Goal: Entertainment & Leisure: Browse casually

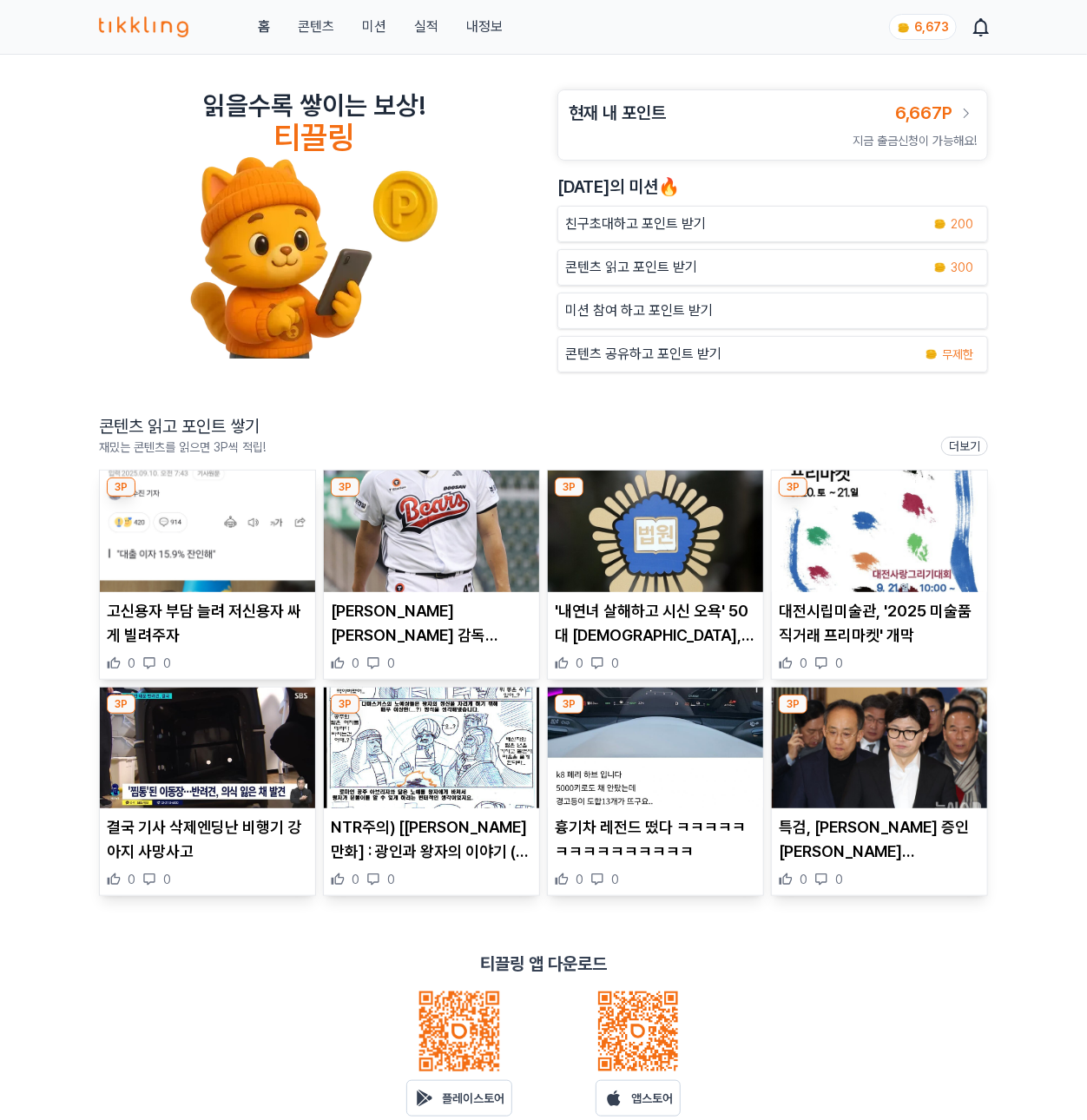
click at [629, 261] on p "콘텐츠 읽고 포인트 받기" at bounding box center [631, 267] width 132 height 21
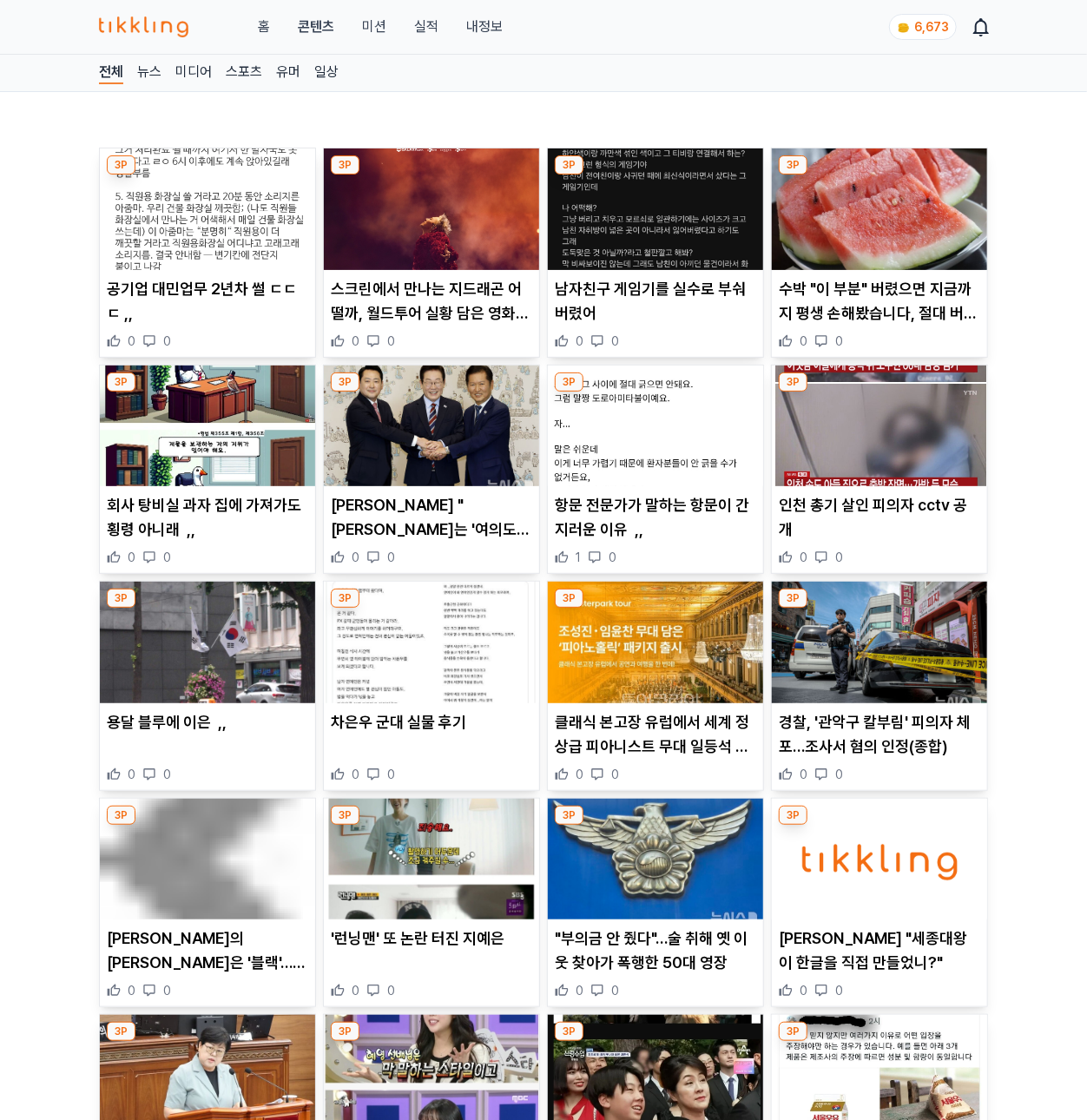
click at [228, 211] on img at bounding box center [206, 209] width 215 height 122
click at [406, 232] on img at bounding box center [431, 209] width 215 height 122
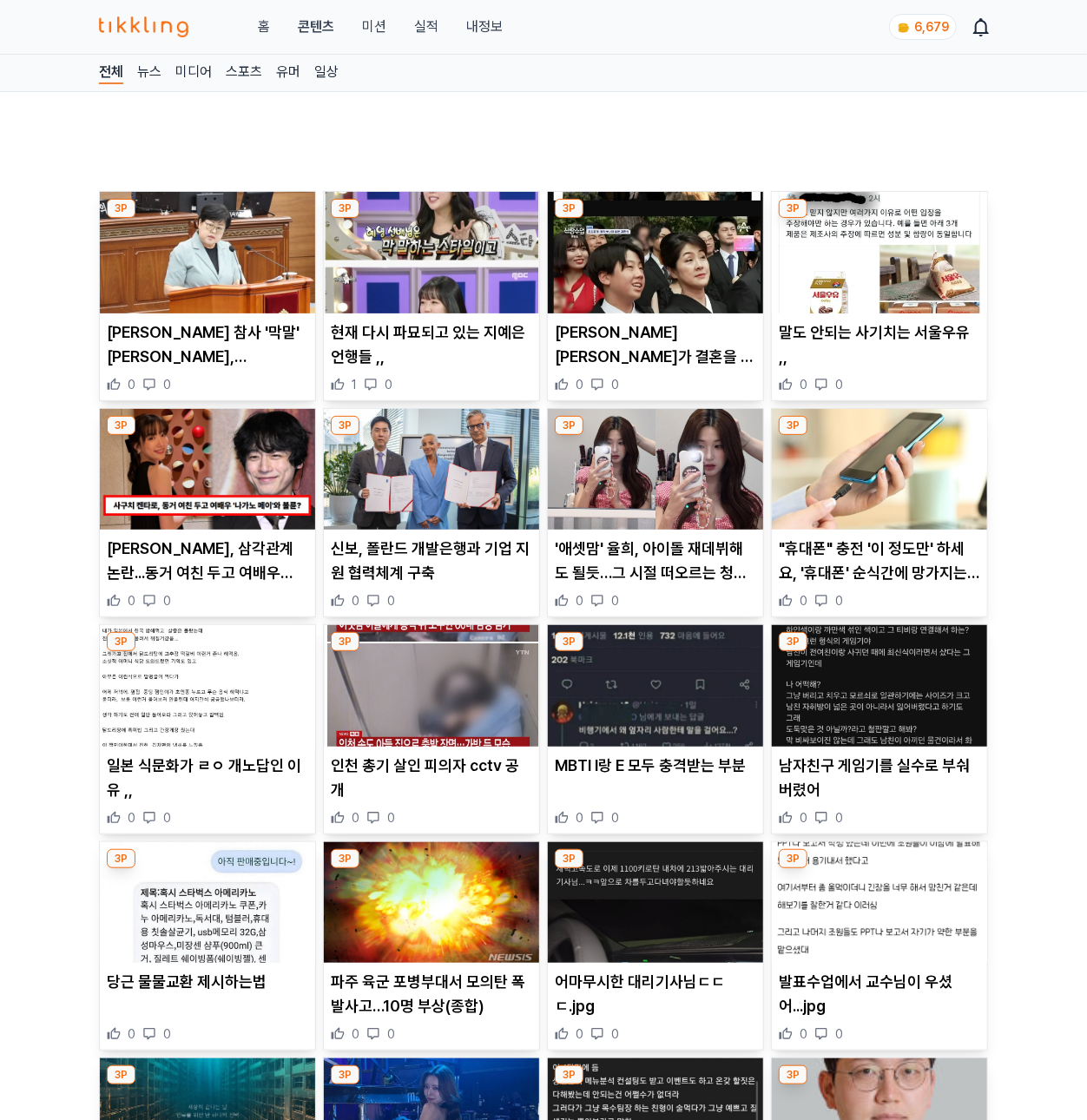
click at [660, 253] on span "Image for Taboola Advertising Unit" at bounding box center [543, 377] width 897 height 505
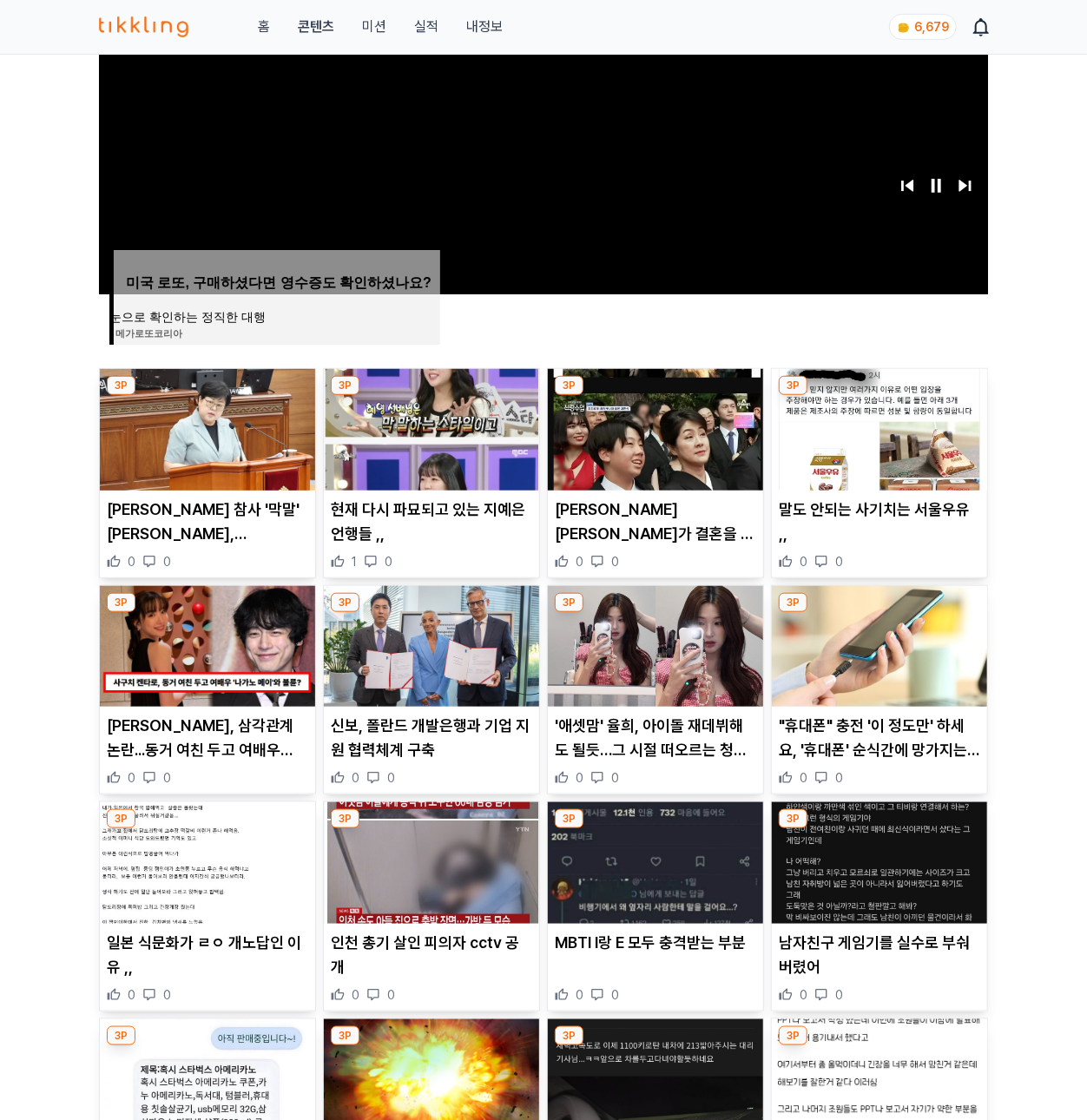
scroll to position [328, 0]
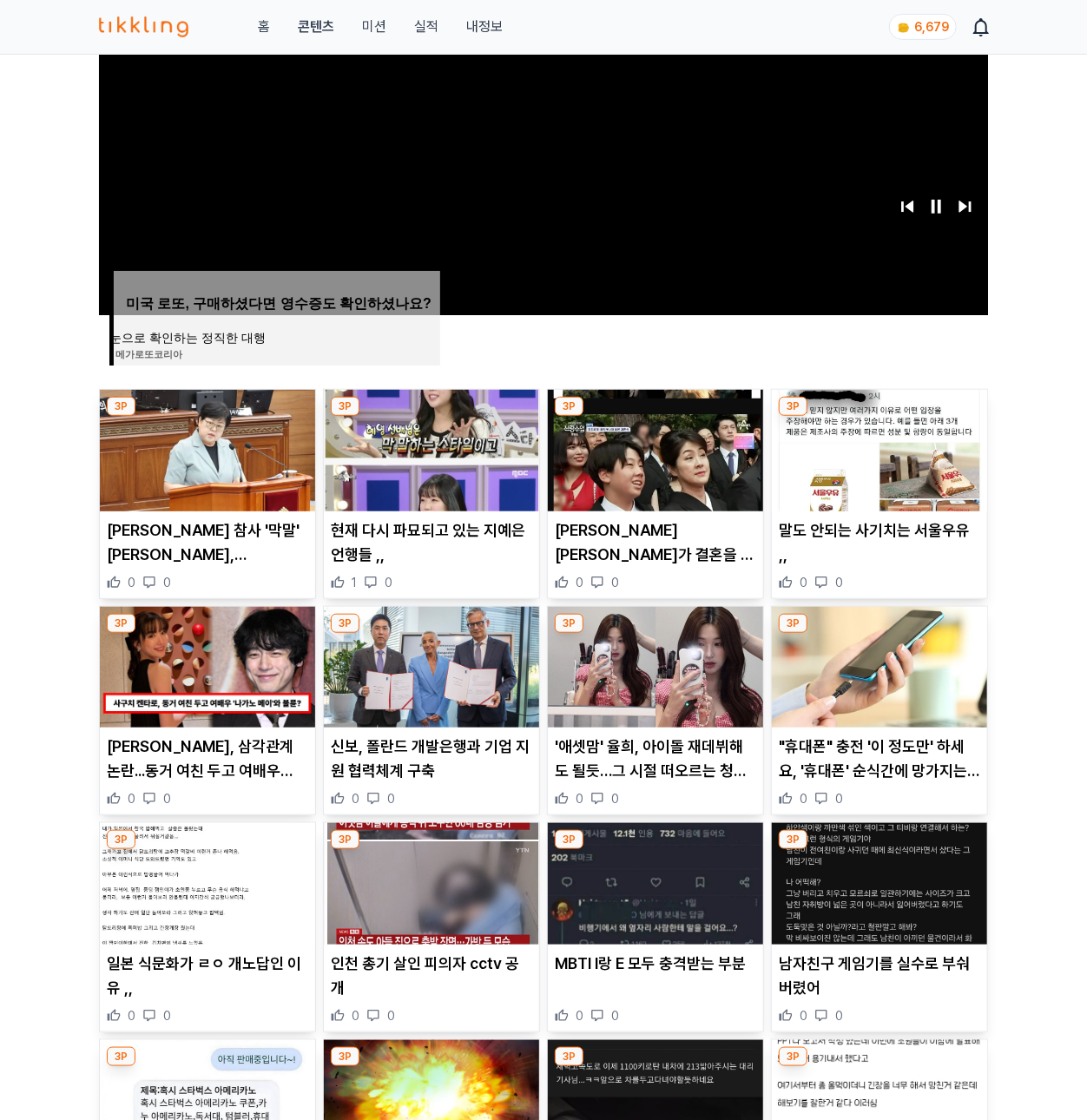
click at [654, 438] on img at bounding box center [655, 451] width 215 height 122
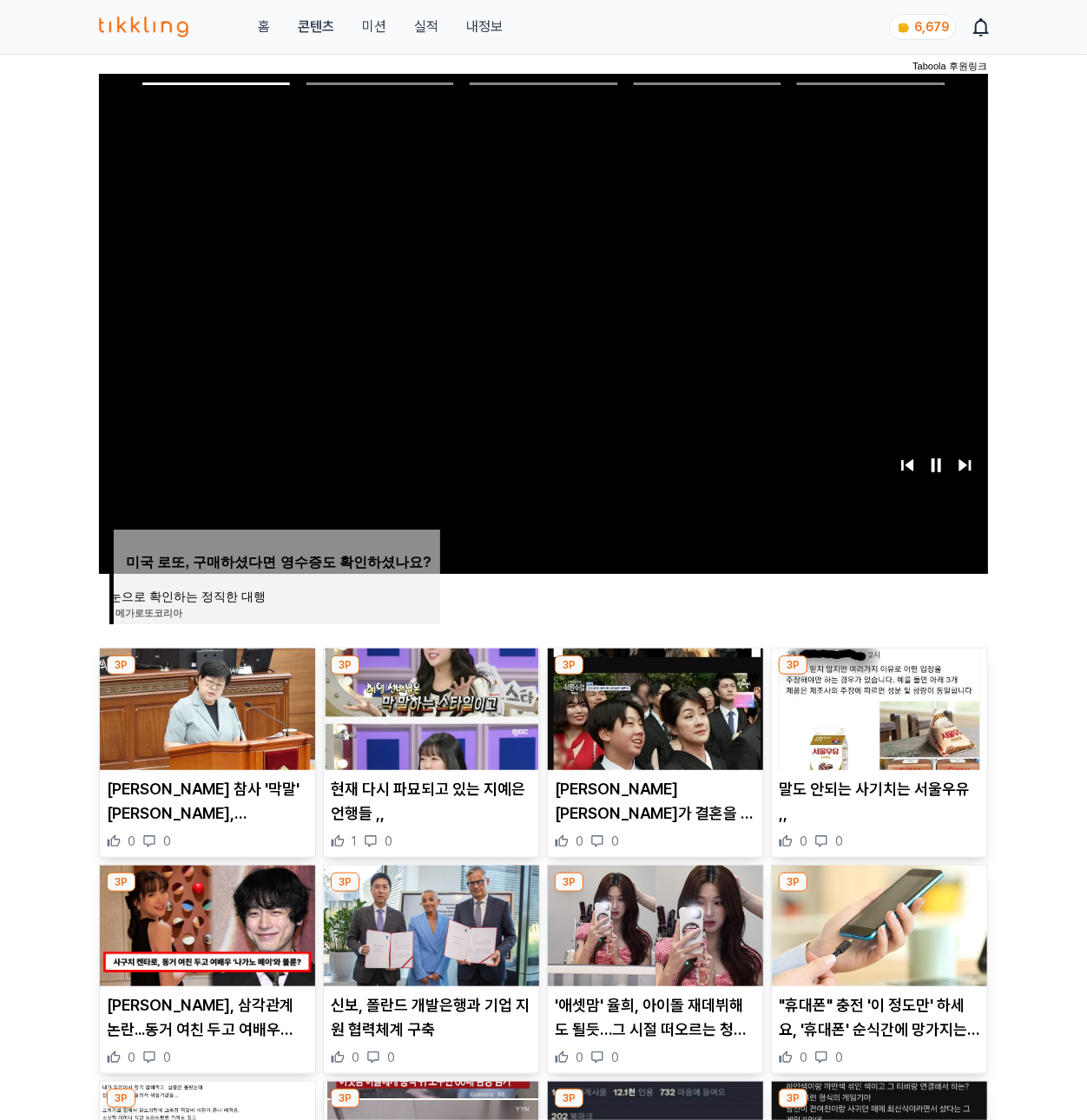
scroll to position [69, 0]
click at [848, 736] on img at bounding box center [879, 709] width 215 height 122
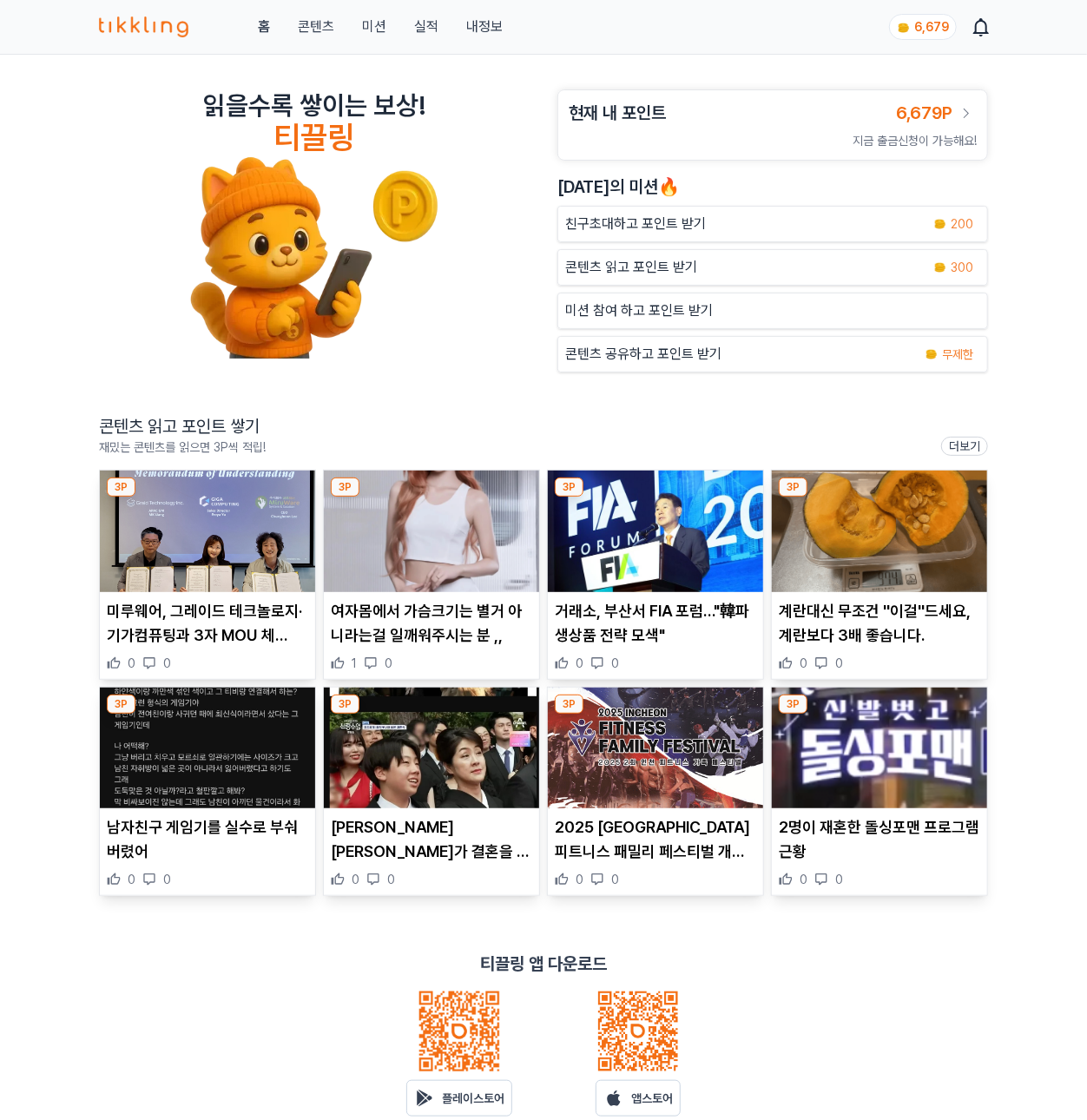
click at [652, 269] on p "콘텐츠 읽고 포인트 받기" at bounding box center [631, 267] width 132 height 21
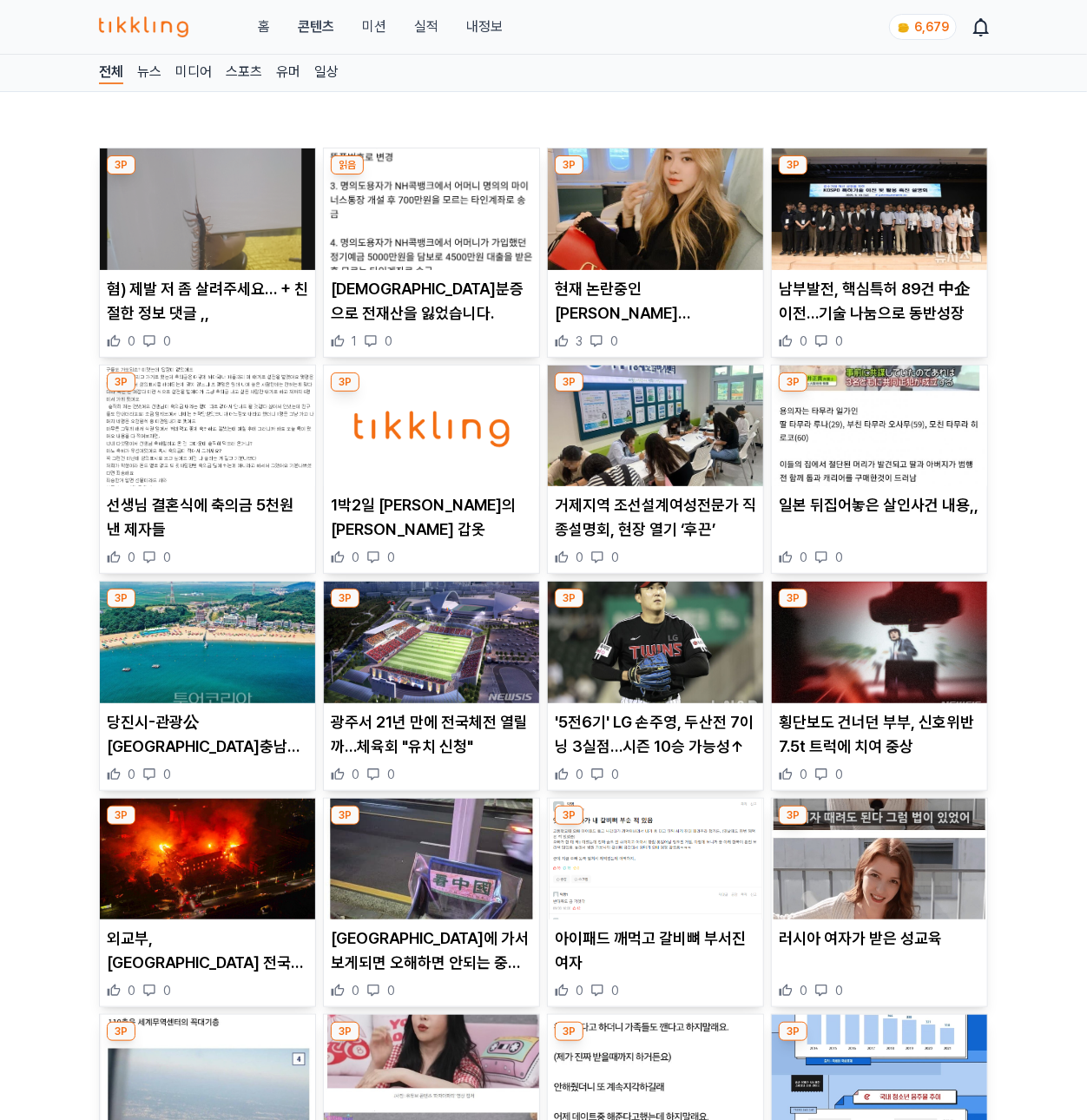
click at [221, 217] on img at bounding box center [206, 209] width 215 height 122
click at [382, 210] on img at bounding box center [431, 209] width 215 height 122
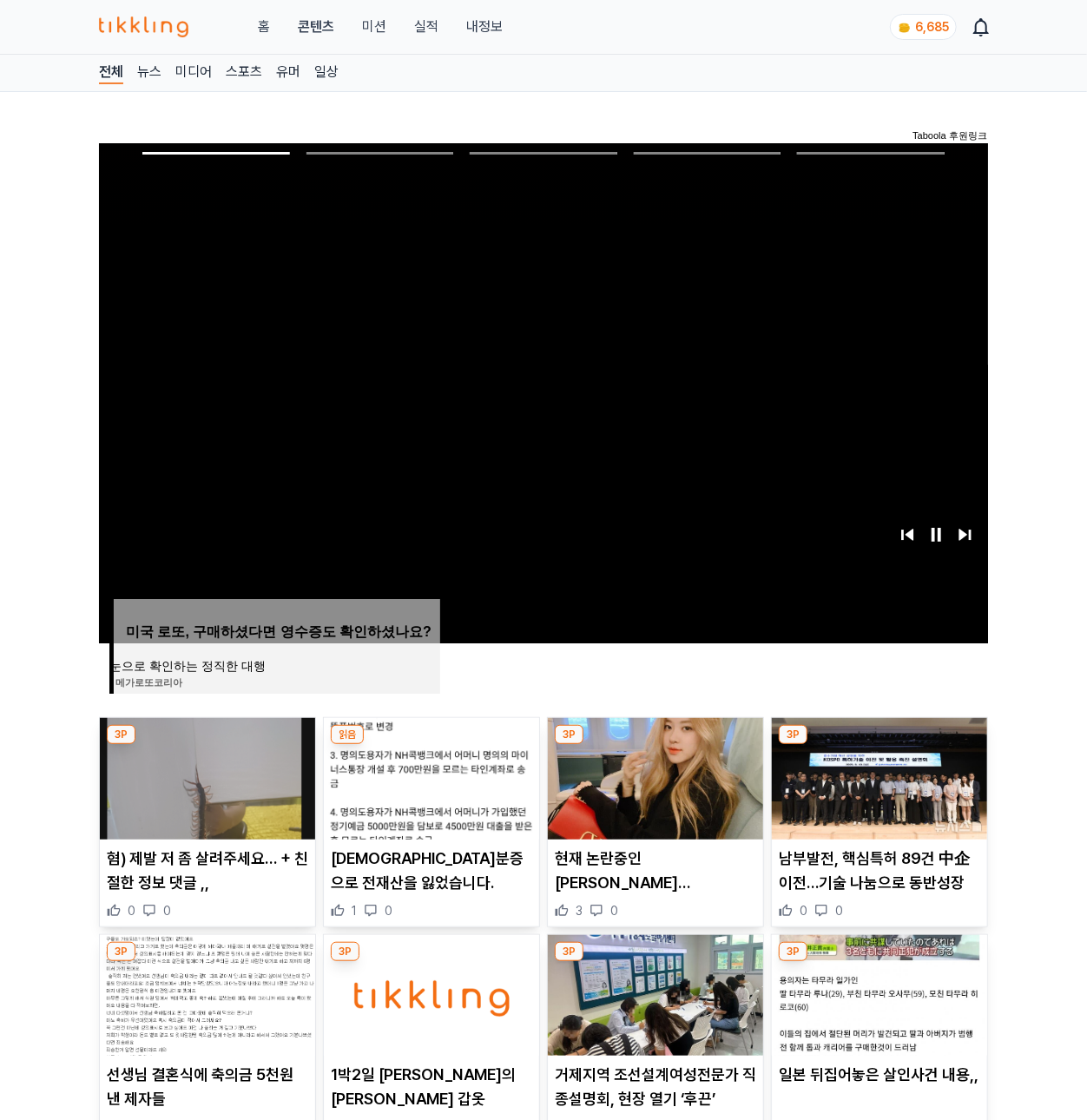
click at [701, 780] on img at bounding box center [655, 779] width 215 height 122
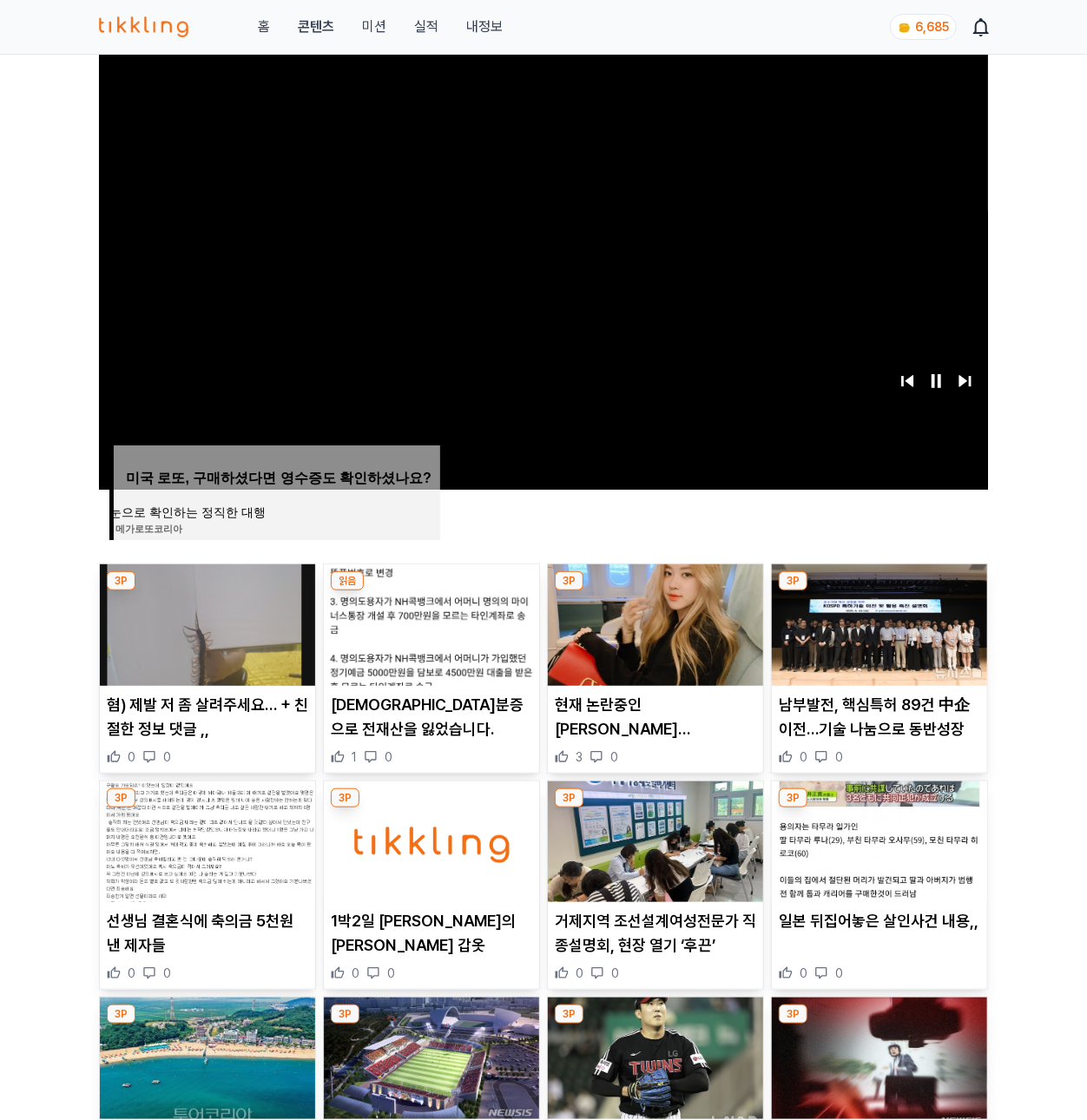
scroll to position [157, 0]
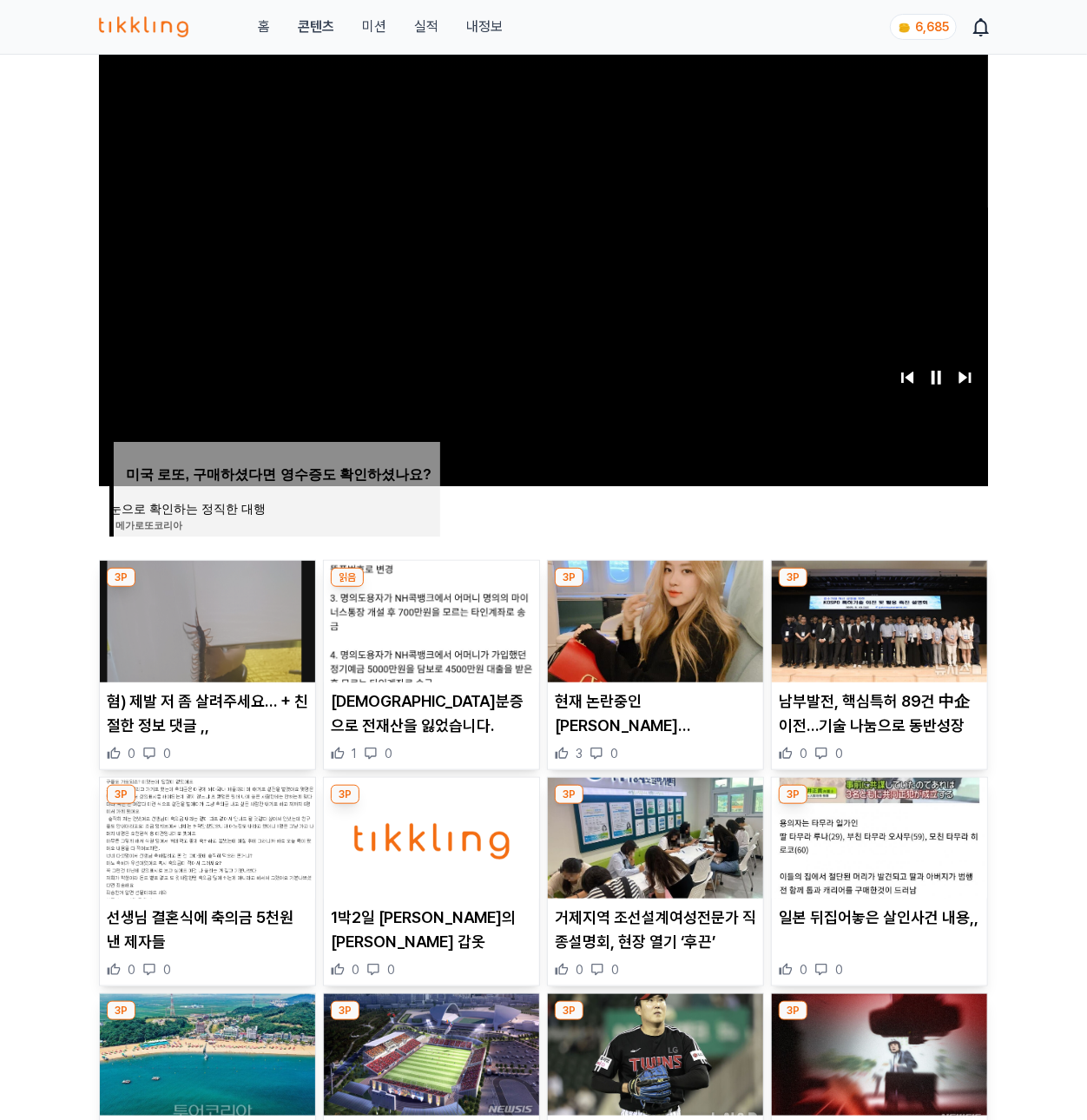
click at [921, 619] on img at bounding box center [879, 621] width 215 height 122
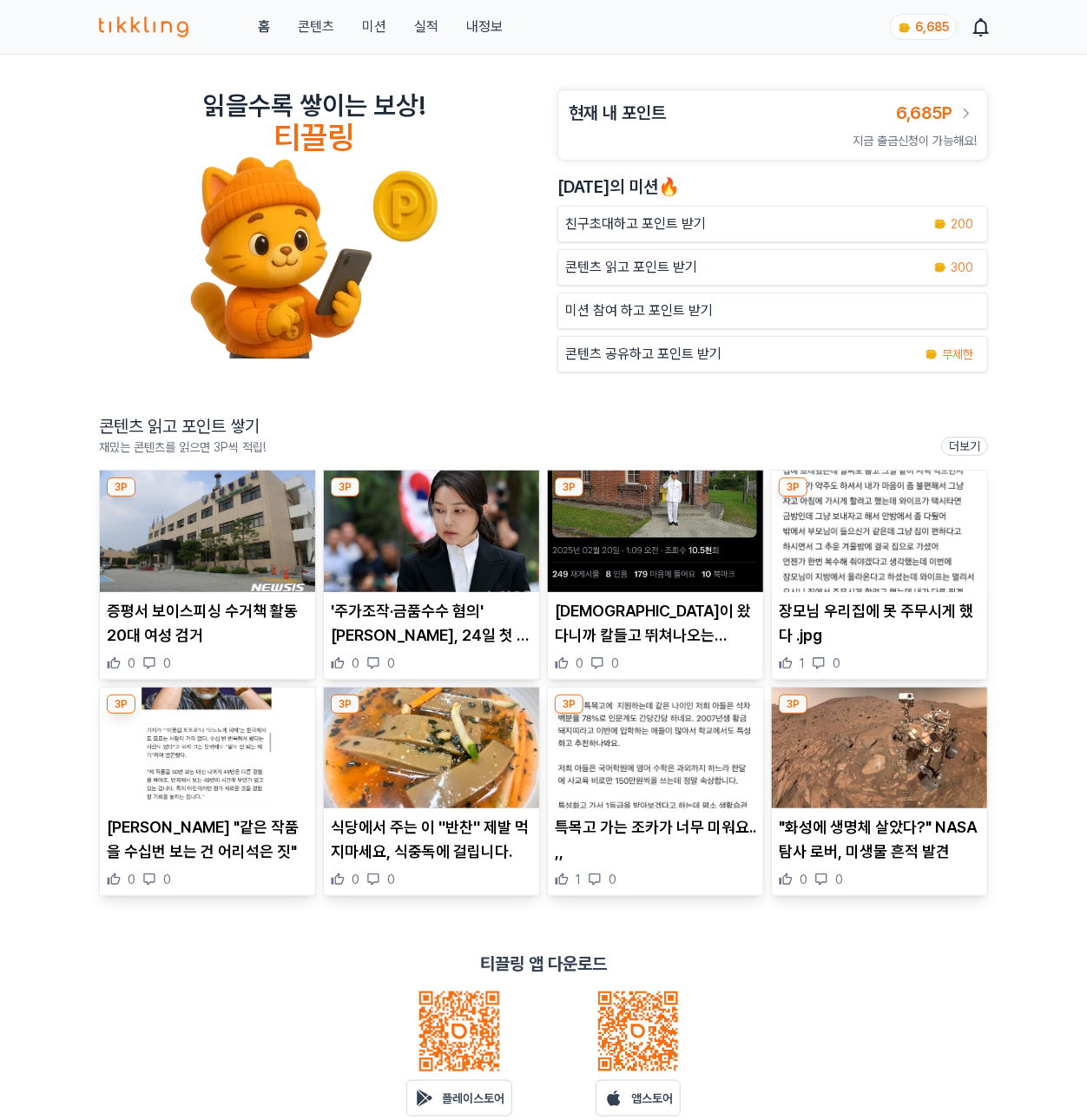
click at [149, 563] on img at bounding box center [206, 532] width 215 height 122
click at [407, 550] on img at bounding box center [431, 532] width 215 height 122
click at [658, 510] on img at bounding box center [655, 532] width 215 height 122
click at [857, 559] on img at bounding box center [879, 532] width 215 height 122
click at [190, 722] on img at bounding box center [206, 749] width 215 height 122
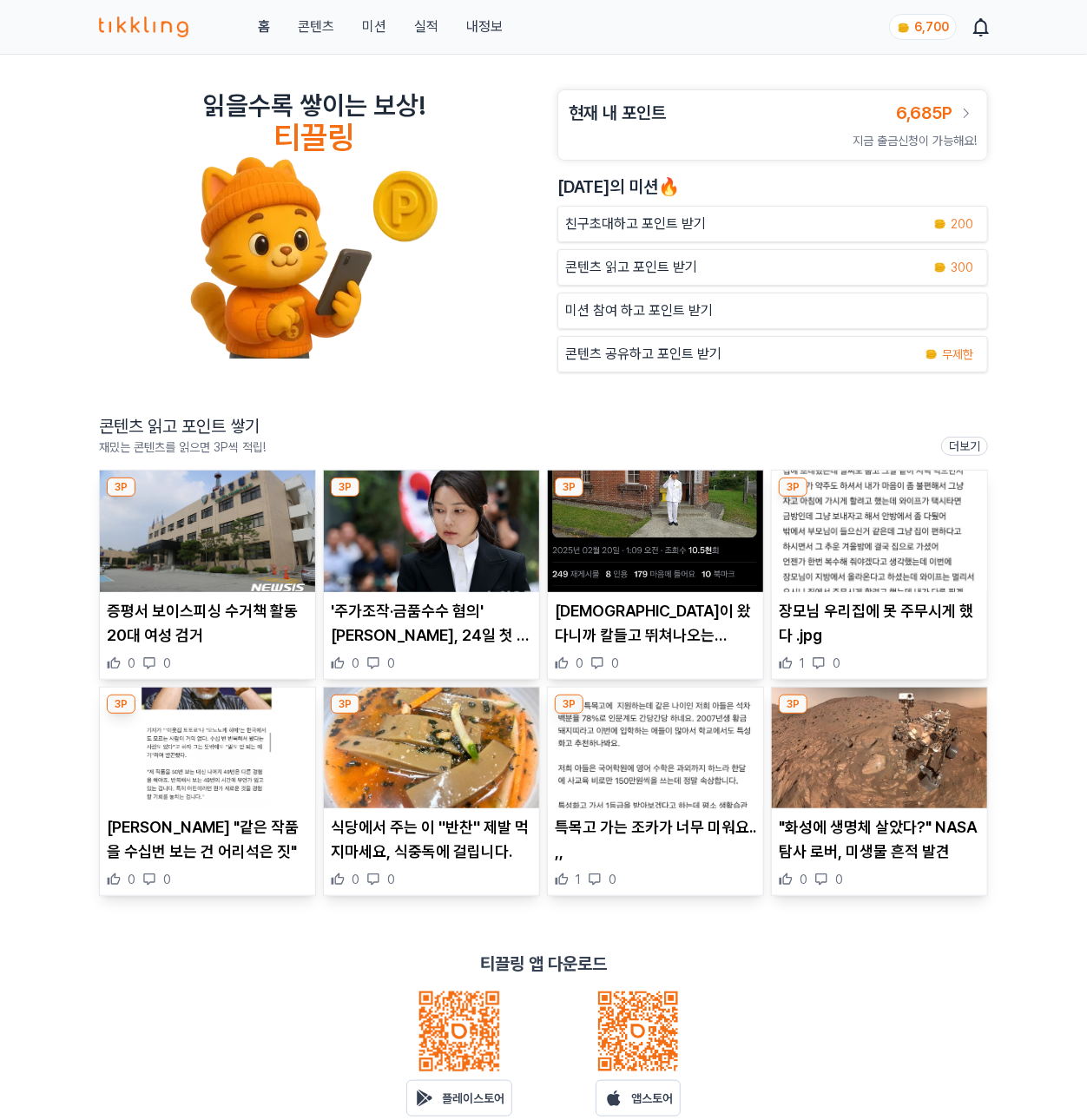
click at [162, 785] on img at bounding box center [206, 749] width 215 height 122
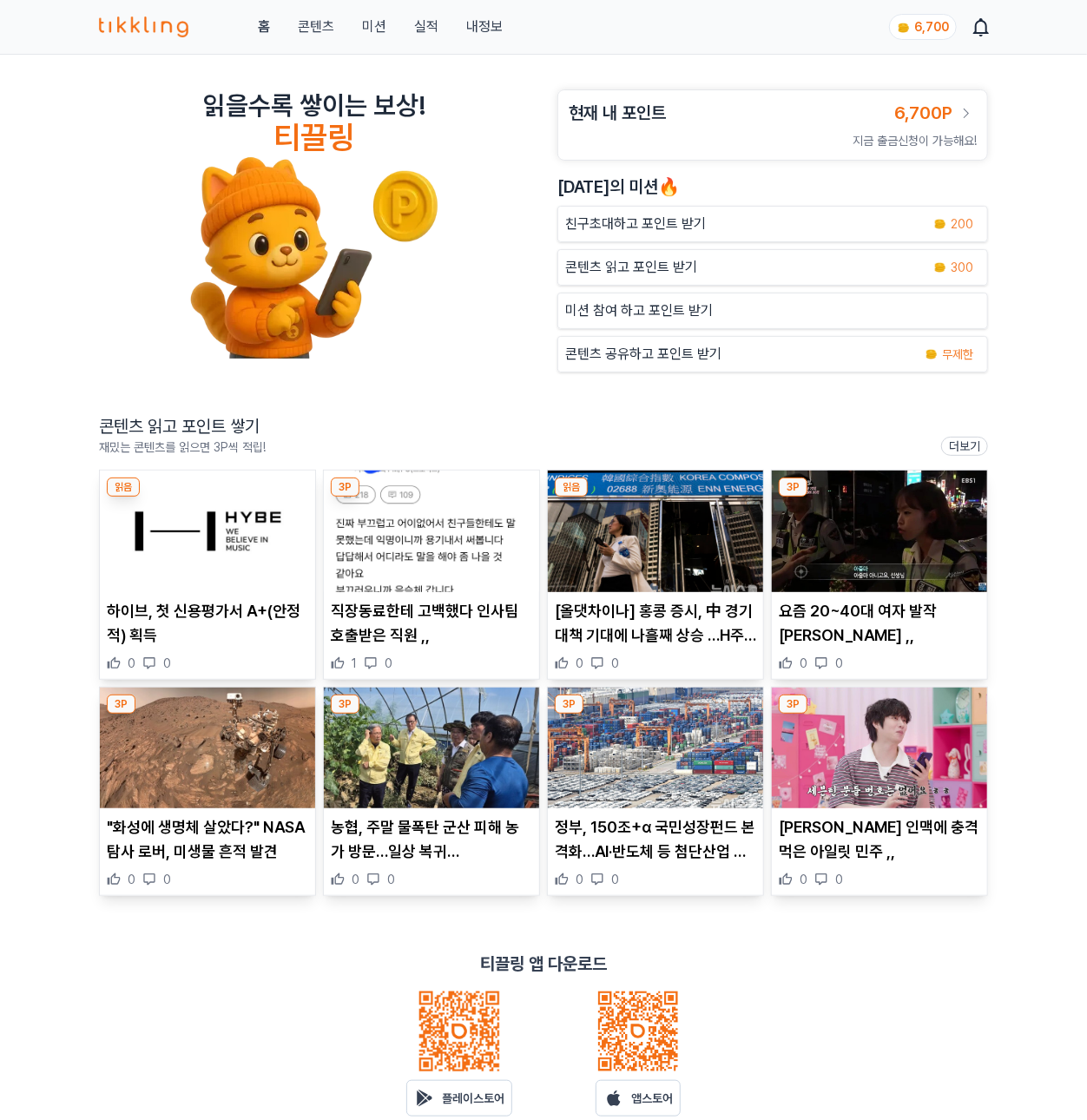
click at [387, 571] on img at bounding box center [431, 532] width 215 height 122
click at [965, 536] on img at bounding box center [879, 532] width 215 height 122
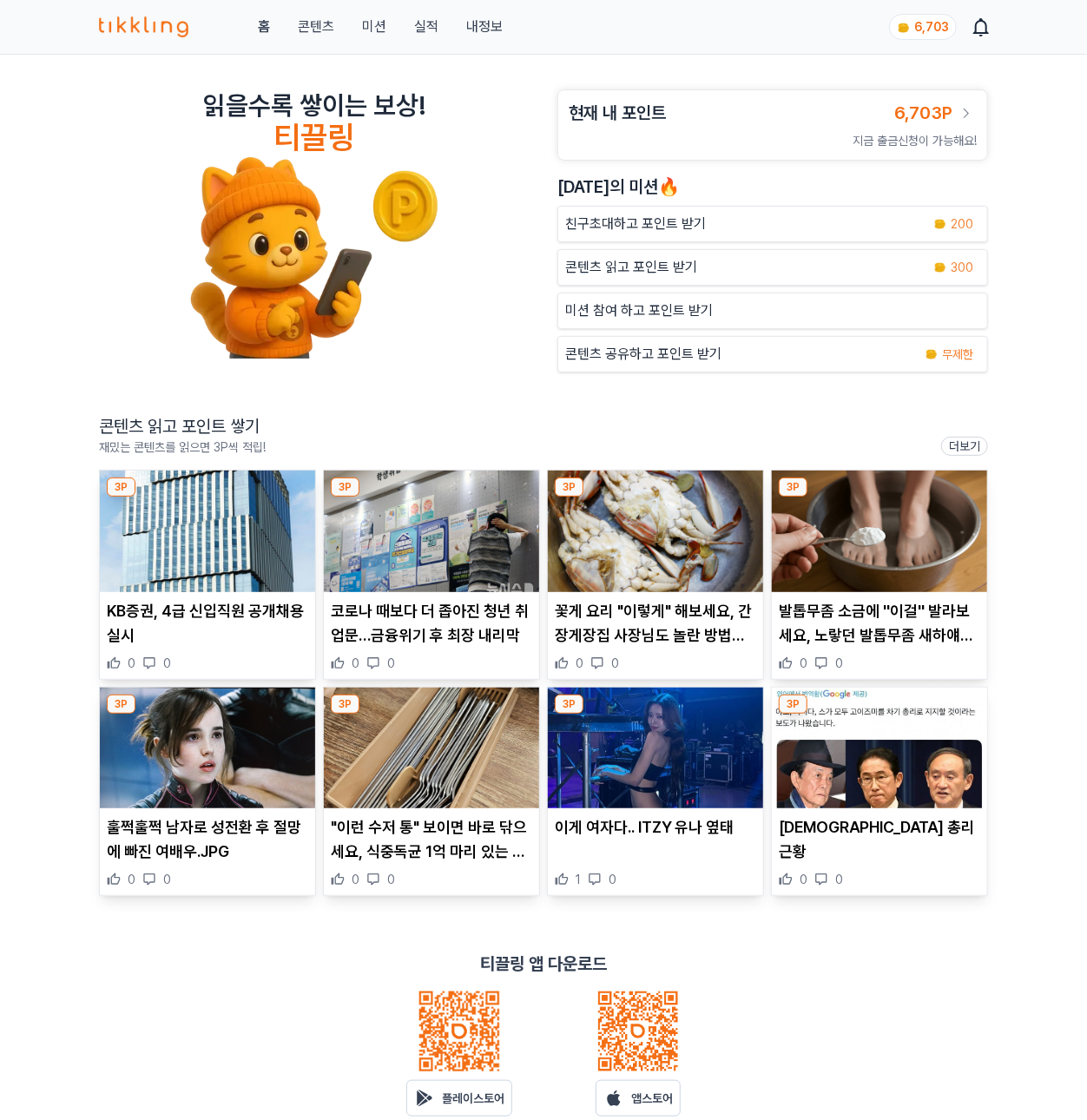
click at [258, 22] on link "홈" at bounding box center [263, 27] width 13 height 21
click at [479, 30] on link "내정보" at bounding box center [484, 27] width 37 height 21
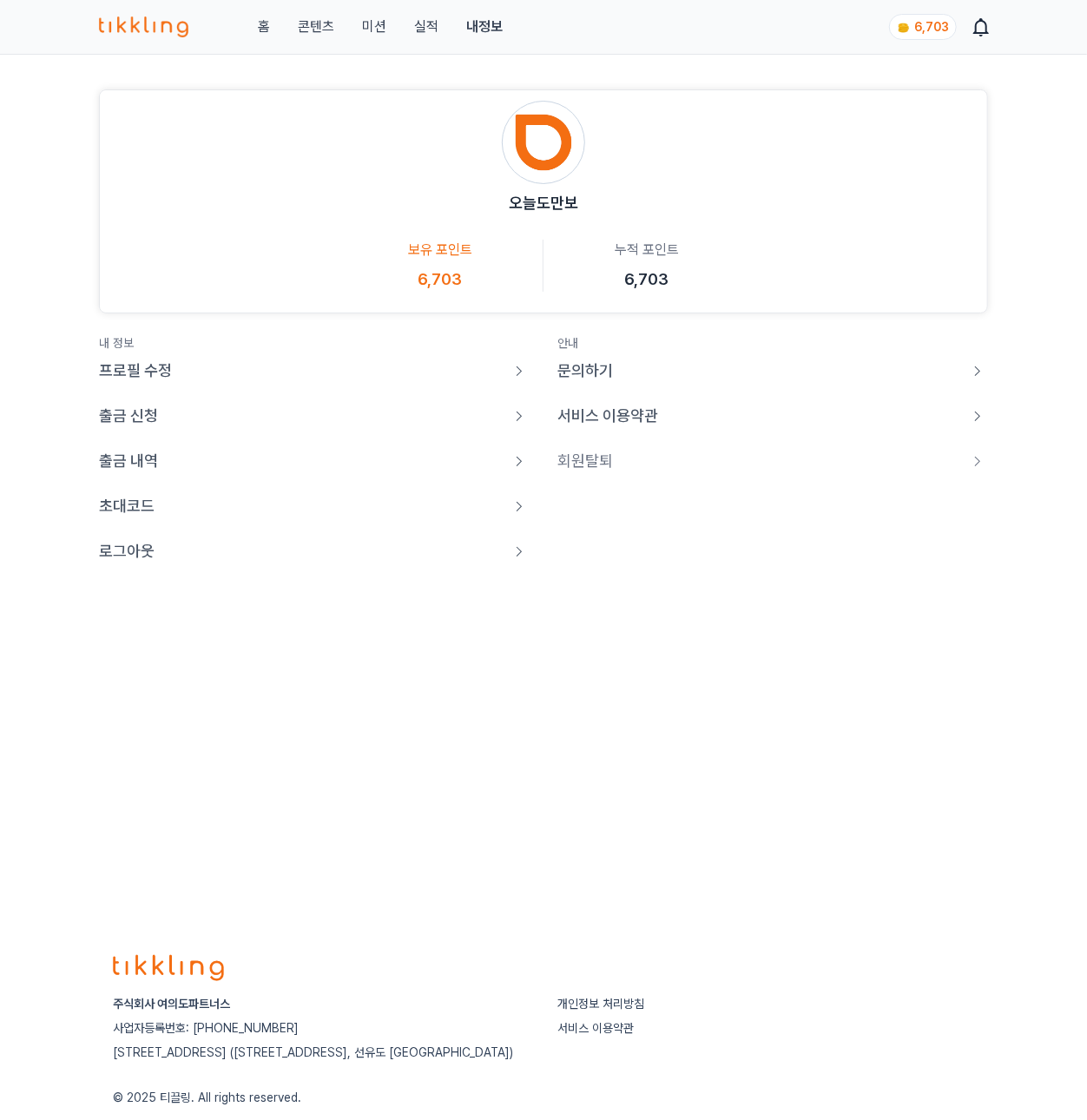
click at [121, 556] on p "로그아웃" at bounding box center [127, 551] width 56 height 24
